Goal: Transaction & Acquisition: Subscribe to service/newsletter

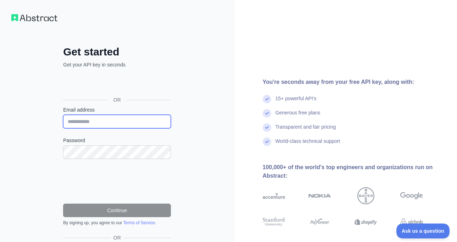
click at [105, 119] on input "Email address" at bounding box center [117, 121] width 108 height 13
click at [128, 123] on input "**********" at bounding box center [117, 121] width 108 height 13
click at [137, 123] on input "**********" at bounding box center [117, 121] width 108 height 13
type input "*"
